Goal: Information Seeking & Learning: Learn about a topic

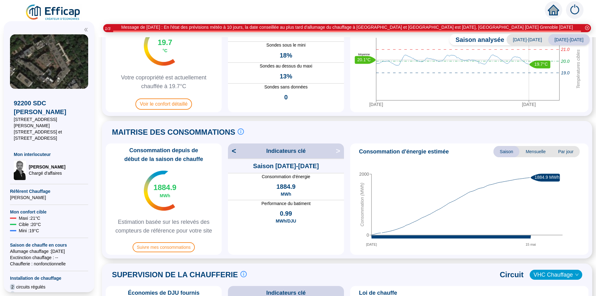
scroll to position [66, 0]
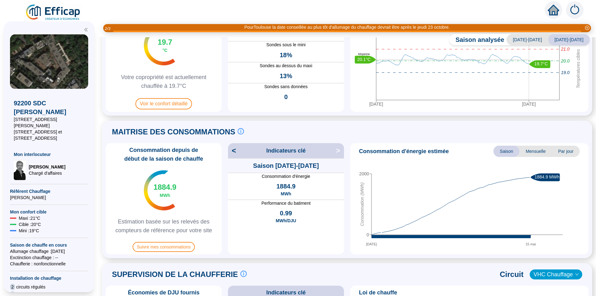
click at [499, 151] on span "Saison" at bounding box center [507, 151] width 26 height 11
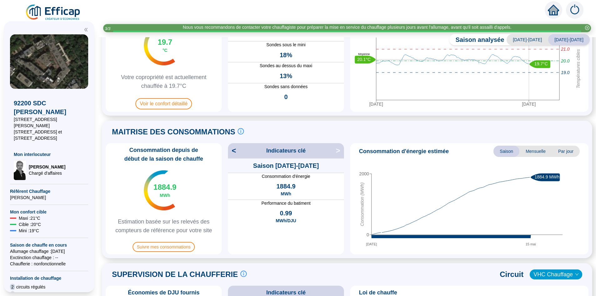
click at [234, 150] on span "<" at bounding box center [232, 151] width 8 height 10
click at [338, 152] on span ">" at bounding box center [340, 151] width 8 height 10
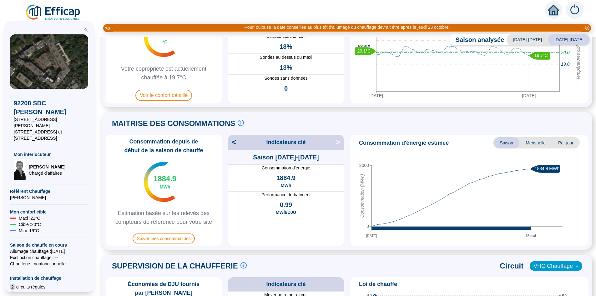
scroll to position [87, 0]
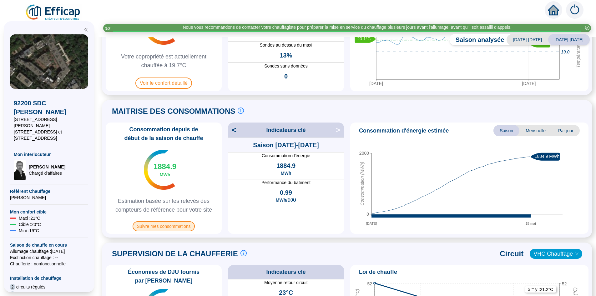
click at [170, 228] on span "Suivre mes consommations" at bounding box center [164, 226] width 63 height 10
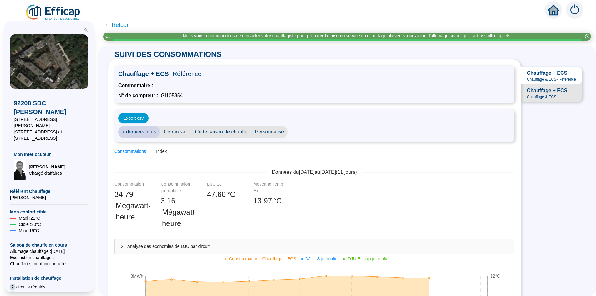
click at [121, 26] on span "← Retour" at bounding box center [116, 25] width 24 height 9
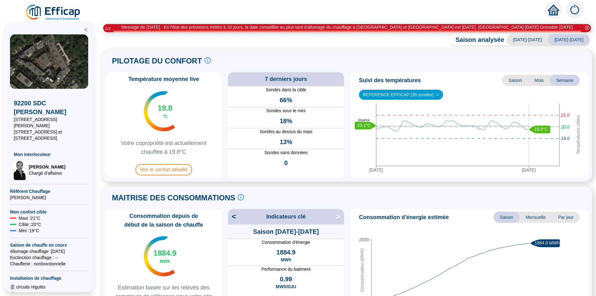
click at [536, 39] on span "[DATE]-[DATE]" at bounding box center [528, 39] width 42 height 11
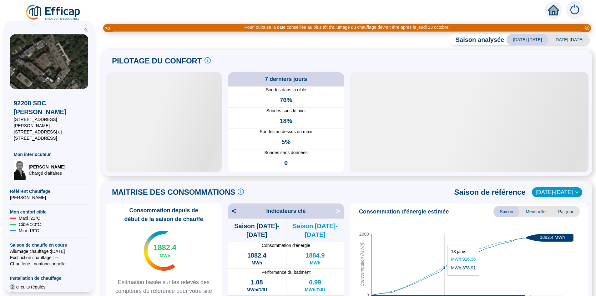
scroll to position [124, 0]
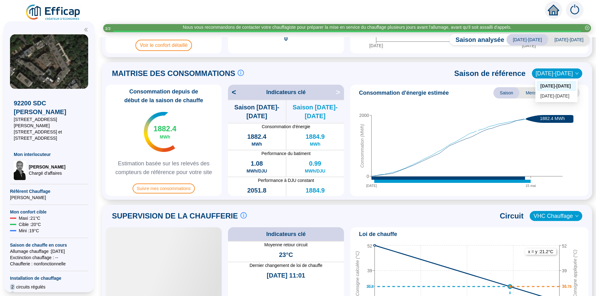
click at [550, 73] on span "[DATE]-[DATE]" at bounding box center [557, 73] width 43 height 9
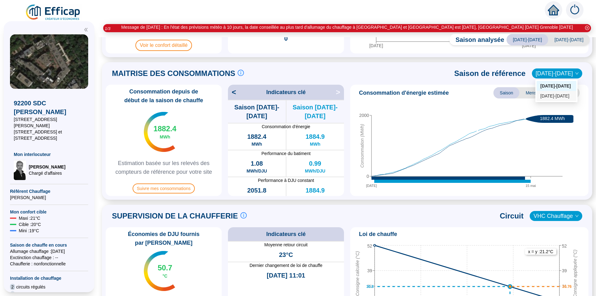
click at [544, 98] on div "[DATE]-[DATE]" at bounding box center [556, 96] width 32 height 7
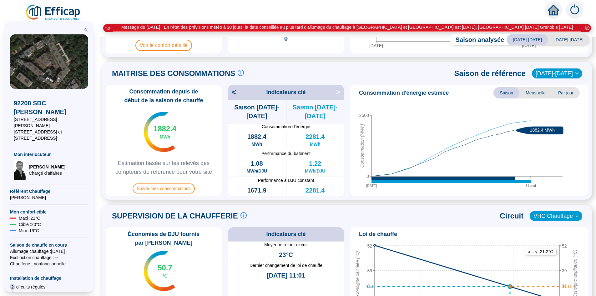
click at [545, 74] on span "[DATE]-[DATE]" at bounding box center [557, 73] width 43 height 9
click at [544, 85] on div "[DATE]-[DATE]" at bounding box center [556, 86] width 32 height 7
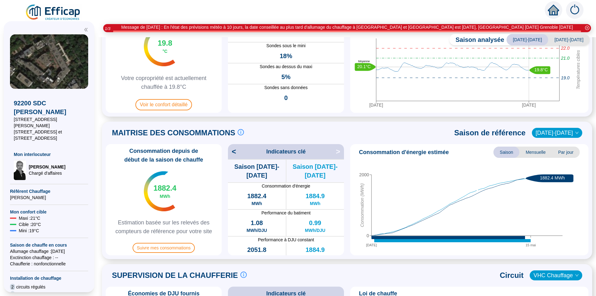
scroll to position [0, 0]
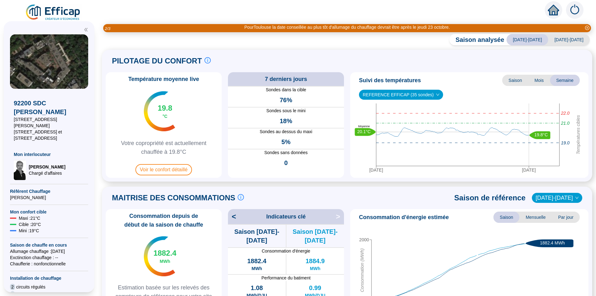
click at [570, 41] on span "[DATE]-[DATE]" at bounding box center [569, 39] width 42 height 11
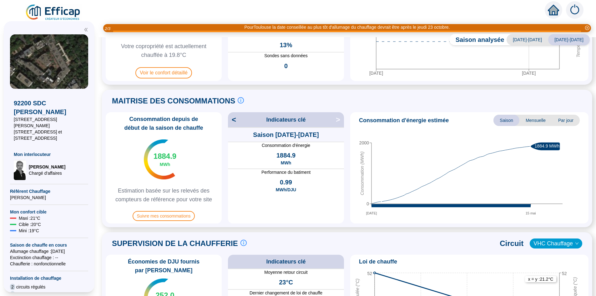
scroll to position [126, 0]
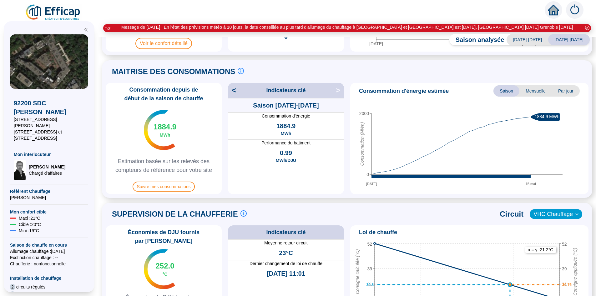
click at [236, 92] on span "<" at bounding box center [232, 90] width 8 height 10
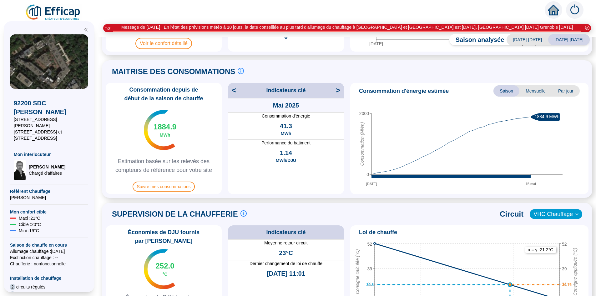
click at [235, 92] on span "<" at bounding box center [232, 90] width 8 height 10
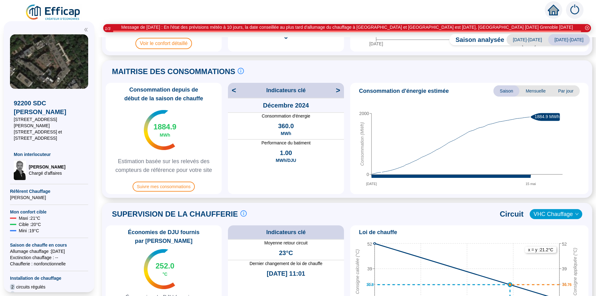
click at [235, 92] on span "<" at bounding box center [232, 90] width 8 height 10
click at [235, 91] on span "<" at bounding box center [232, 90] width 8 height 10
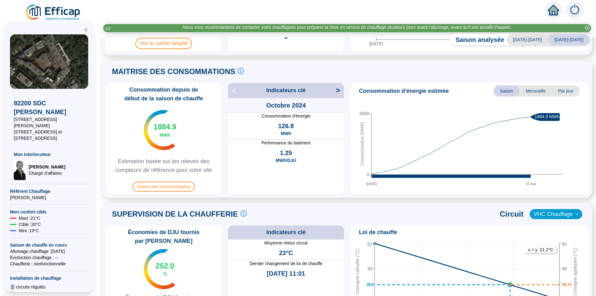
click at [337, 91] on span ">" at bounding box center [340, 90] width 8 height 10
click at [338, 91] on span ">" at bounding box center [340, 90] width 8 height 10
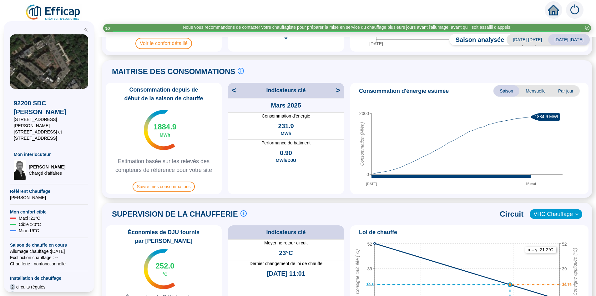
click at [338, 91] on span ">" at bounding box center [340, 90] width 8 height 10
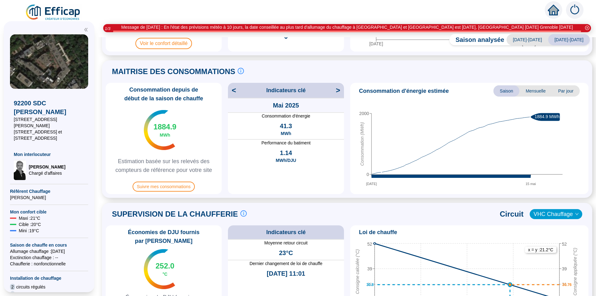
click at [236, 90] on span "<" at bounding box center [232, 90] width 8 height 10
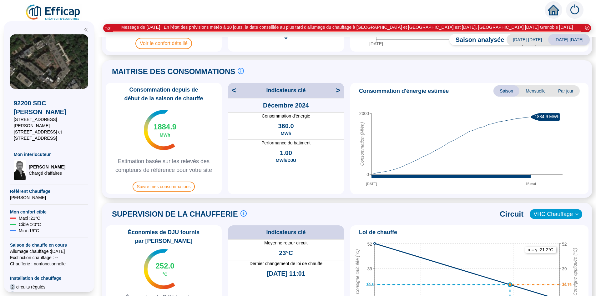
click at [236, 90] on span "<" at bounding box center [232, 90] width 8 height 10
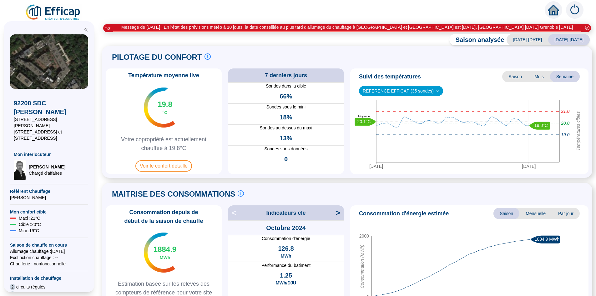
scroll to position [0, 0]
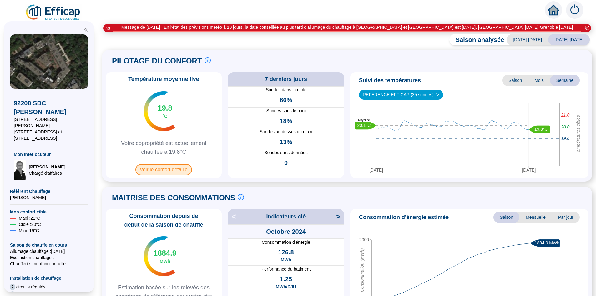
click at [170, 170] on span "Voir le confort détaillé" at bounding box center [163, 169] width 57 height 11
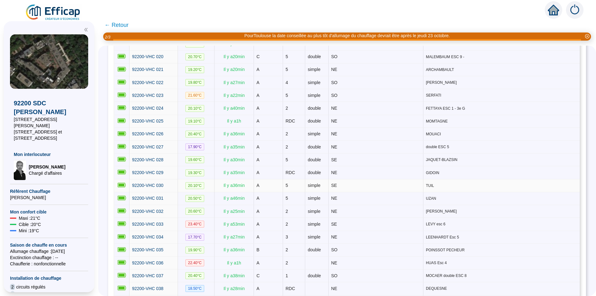
scroll to position [357, 0]
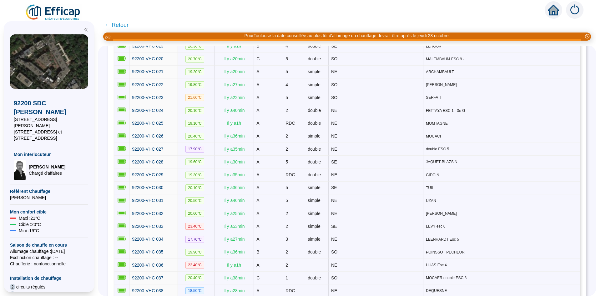
click at [124, 27] on span "← Retour" at bounding box center [116, 25] width 24 height 9
